Goal: Task Accomplishment & Management: Use online tool/utility

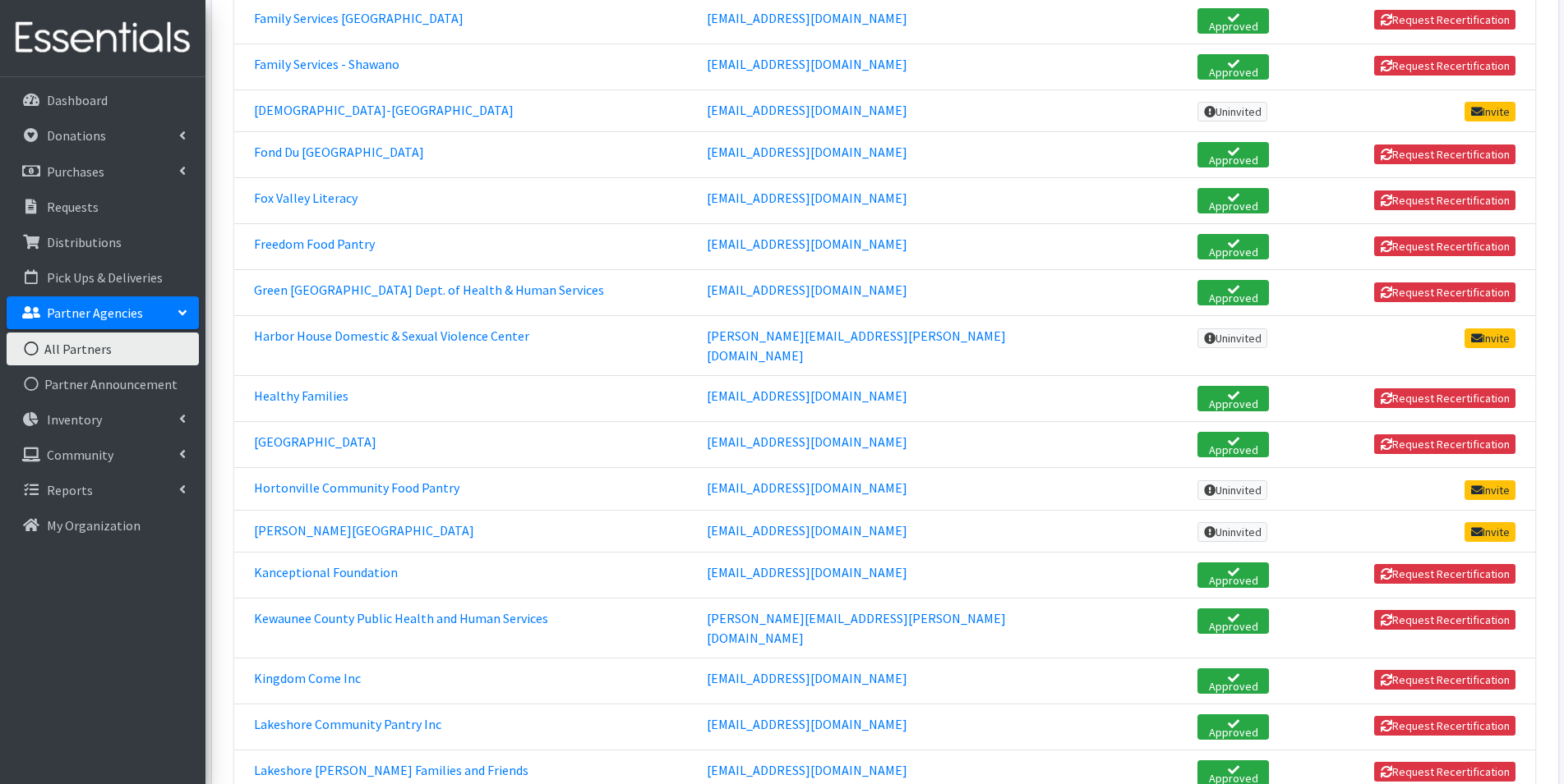
scroll to position [986, 0]
click at [119, 275] on p "Pick Ups & Deliveries" at bounding box center [105, 277] width 116 height 16
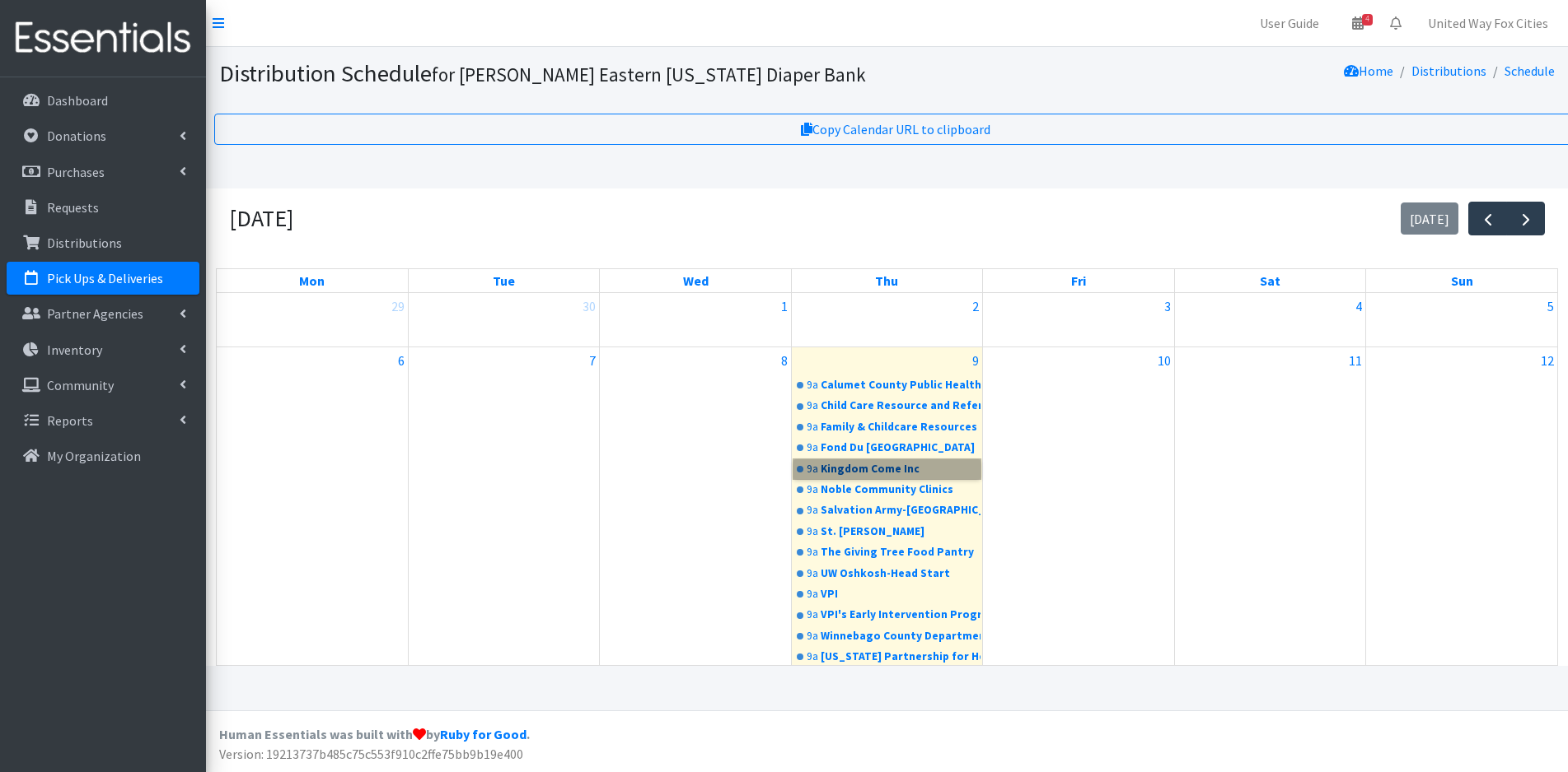
click at [865, 467] on link "9a Kingdom Come Inc" at bounding box center [886, 469] width 187 height 20
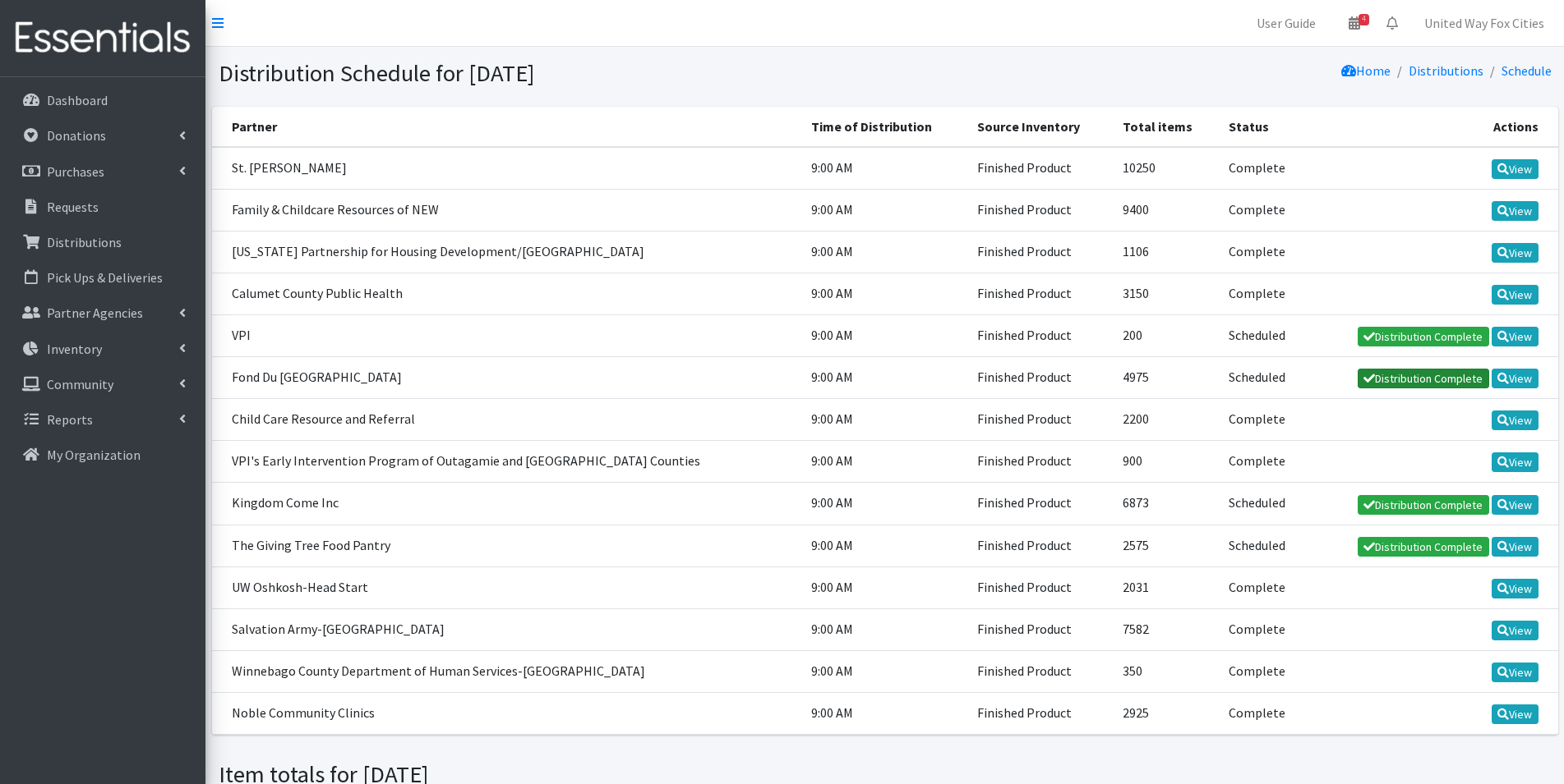
click at [1423, 378] on link "Distribution Complete" at bounding box center [1423, 378] width 132 height 20
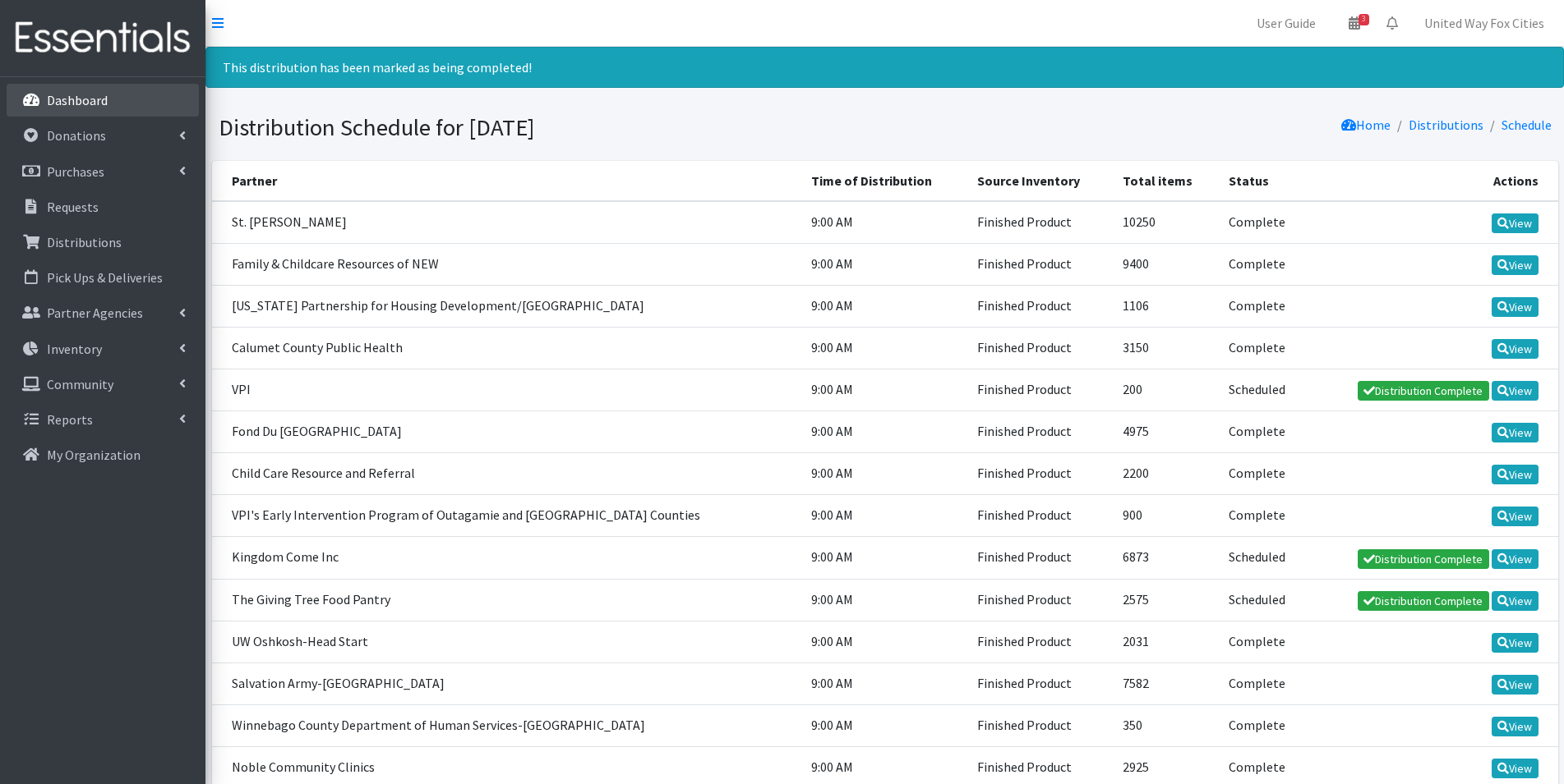
click at [83, 108] on p "Dashboard" at bounding box center [77, 100] width 61 height 16
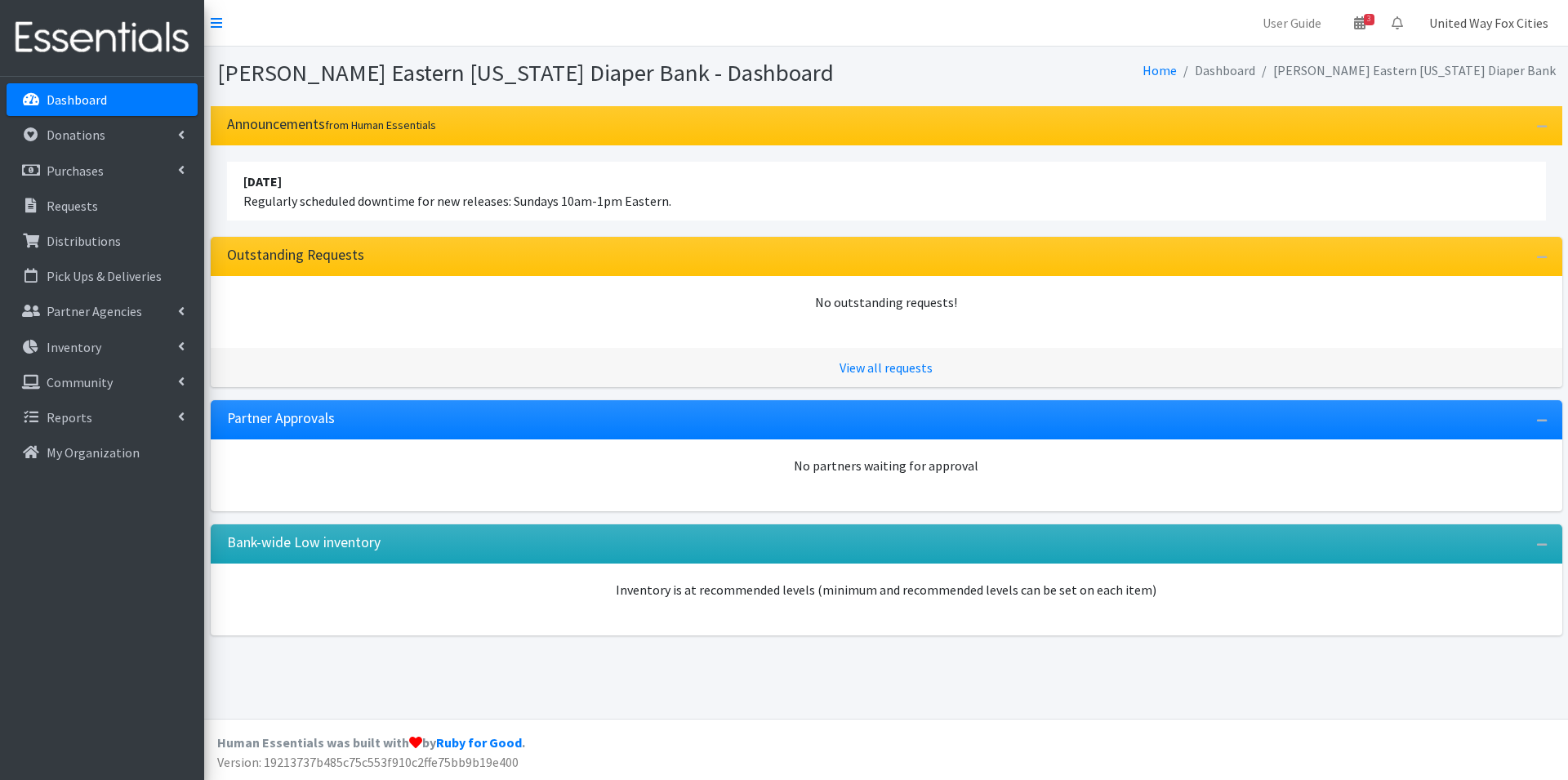
click at [1489, 23] on link "United Way Fox Cities" at bounding box center [1489, 23] width 146 height 33
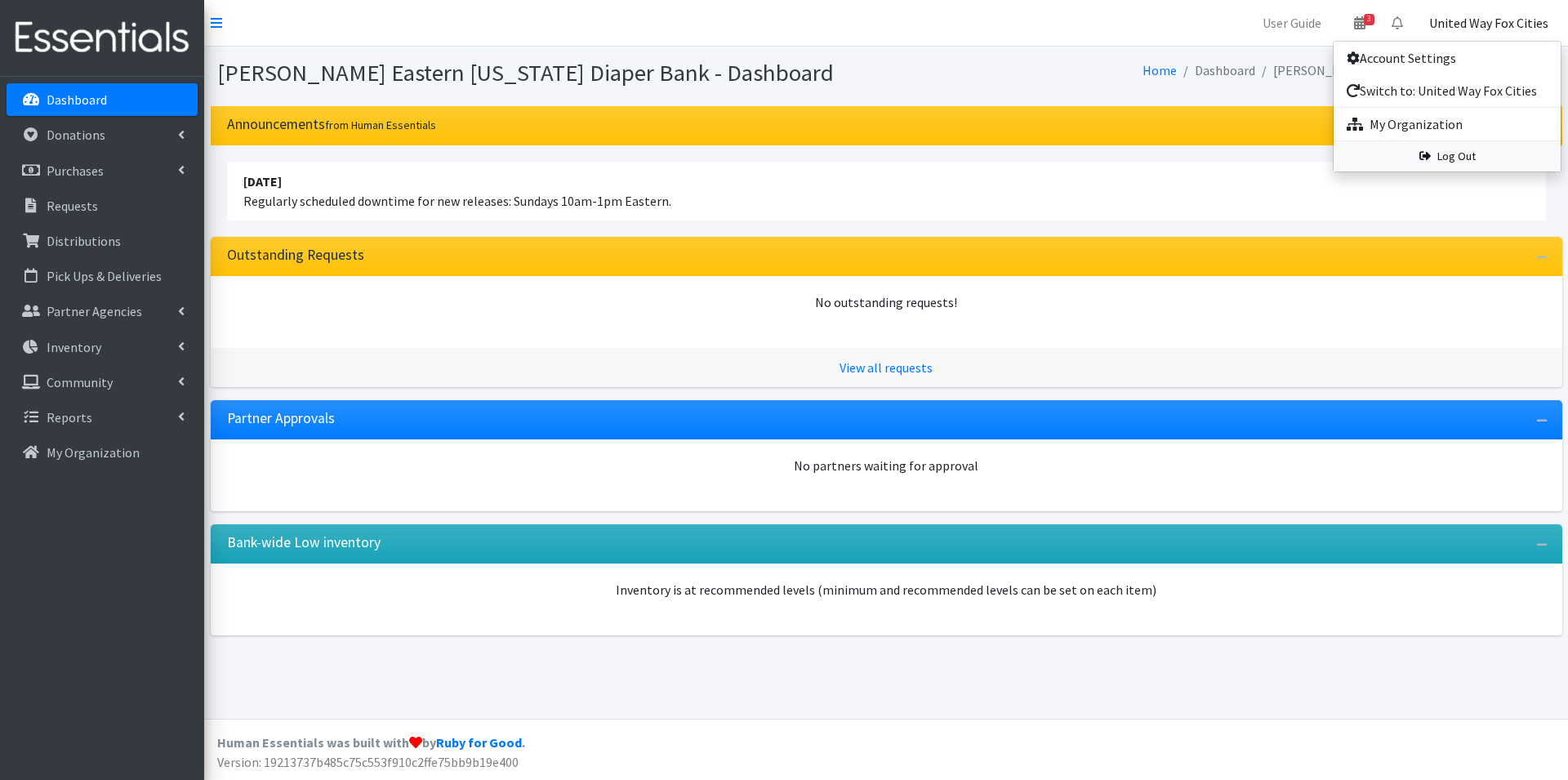
click at [1472, 157] on link "Log Out" at bounding box center [1447, 156] width 227 height 30
